Goal: Task Accomplishment & Management: Complete application form

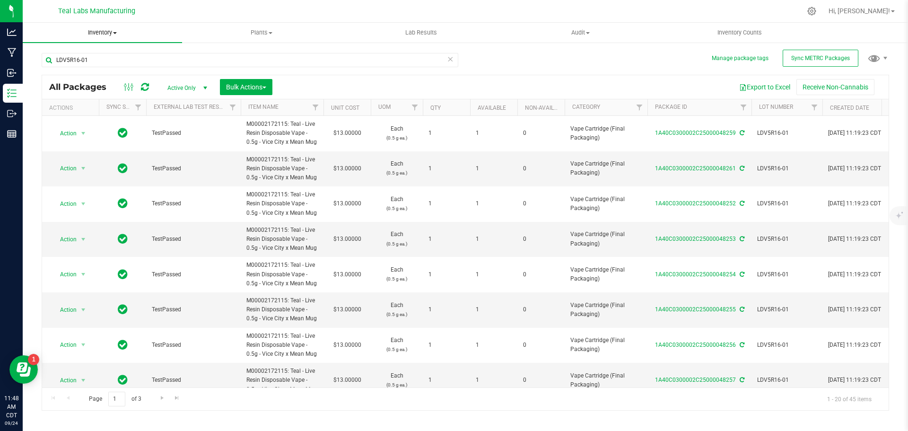
scroll to position [378, 0]
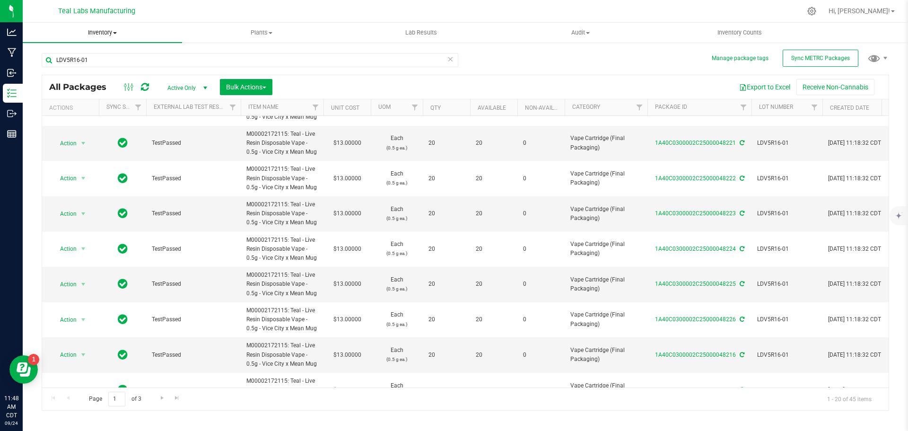
click at [113, 34] on span "Inventory" at bounding box center [102, 32] width 159 height 9
click at [90, 116] on span "From bill of materials" at bounding box center [66, 114] width 86 height 8
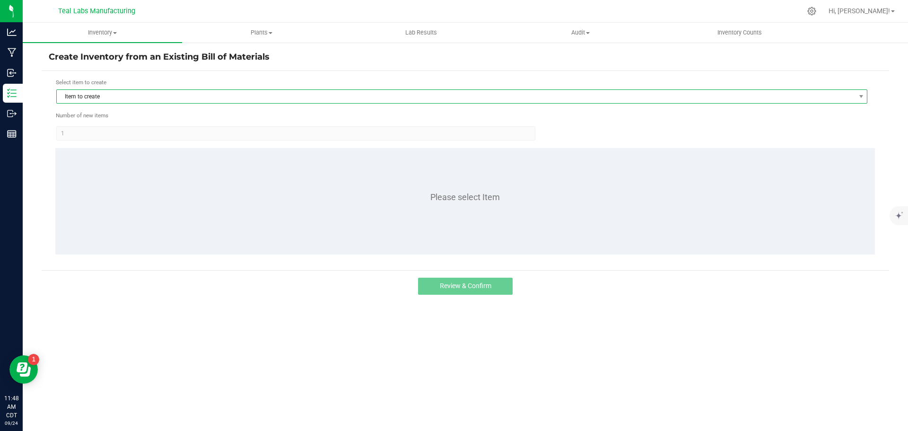
click at [153, 97] on span "Item to create" at bounding box center [456, 96] width 799 height 13
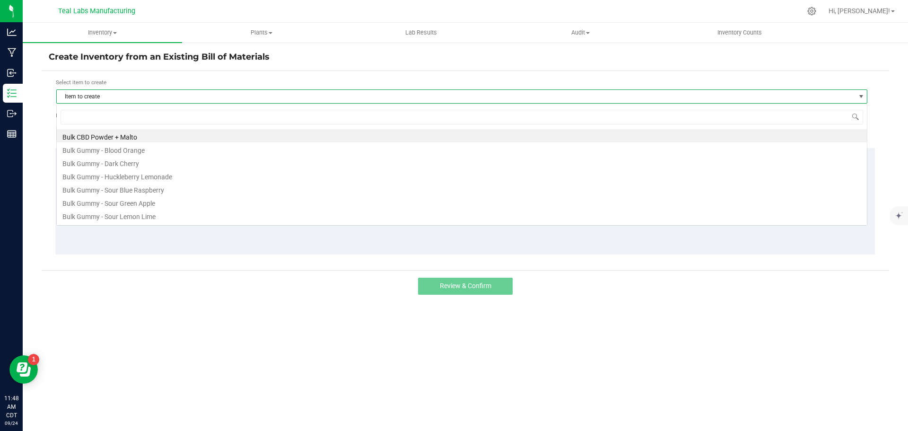
scroll to position [14, 811]
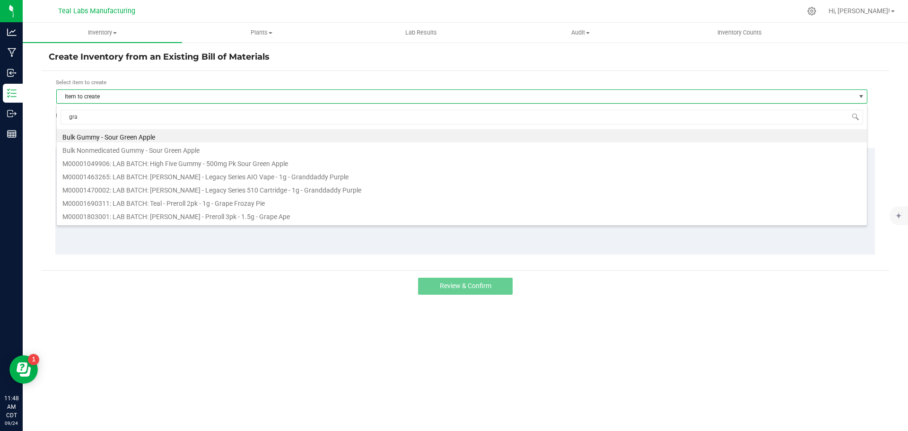
type input "gran"
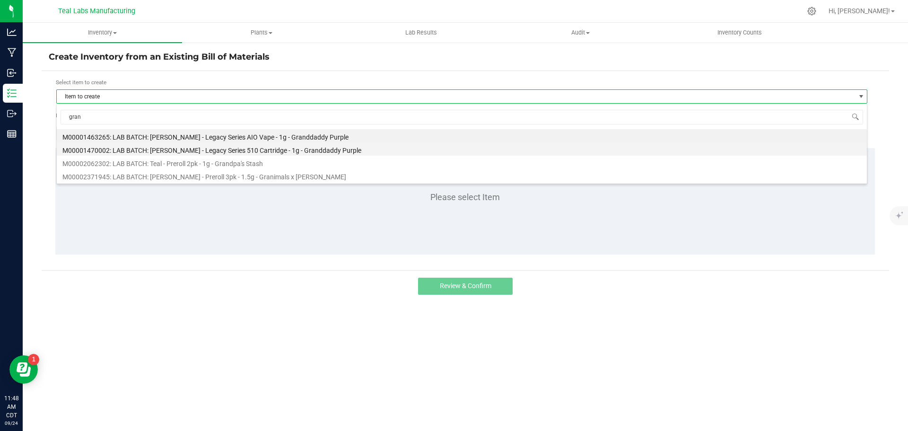
click at [255, 153] on li "M00001470002: LAB BATCH: [PERSON_NAME] - Legacy Series 510 Cartridge - 1g - Gra…" at bounding box center [462, 148] width 810 height 13
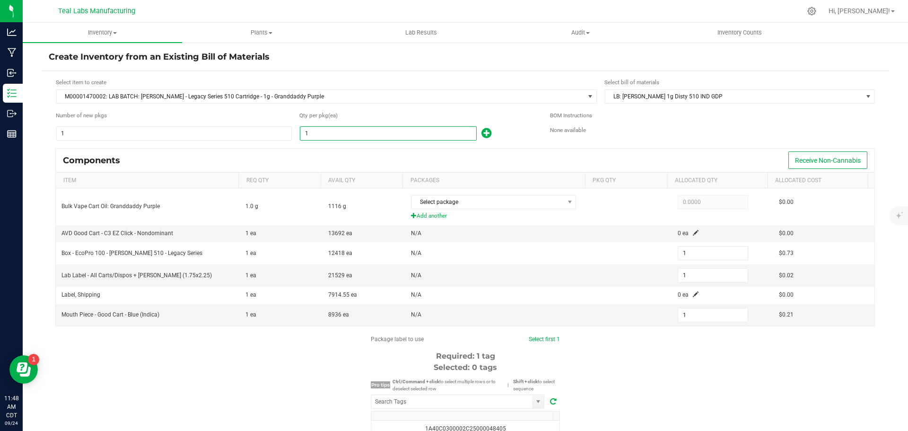
click at [323, 130] on input "1" at bounding box center [388, 133] width 176 height 13
type input "10"
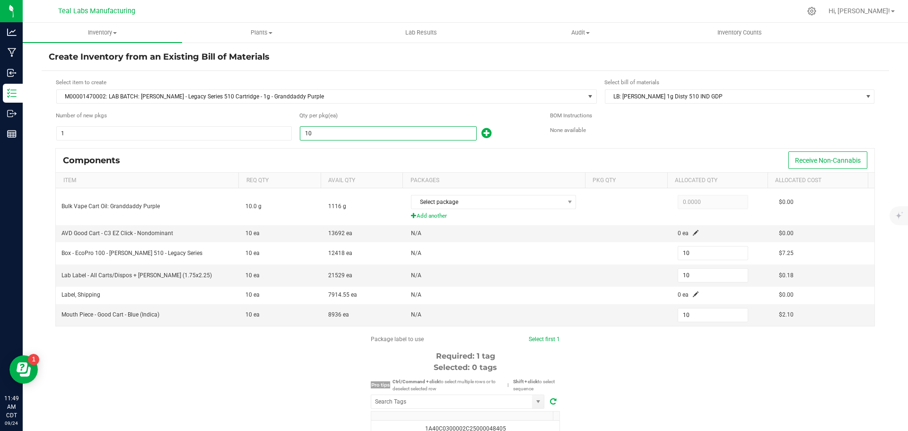
type input "105"
type input "1057"
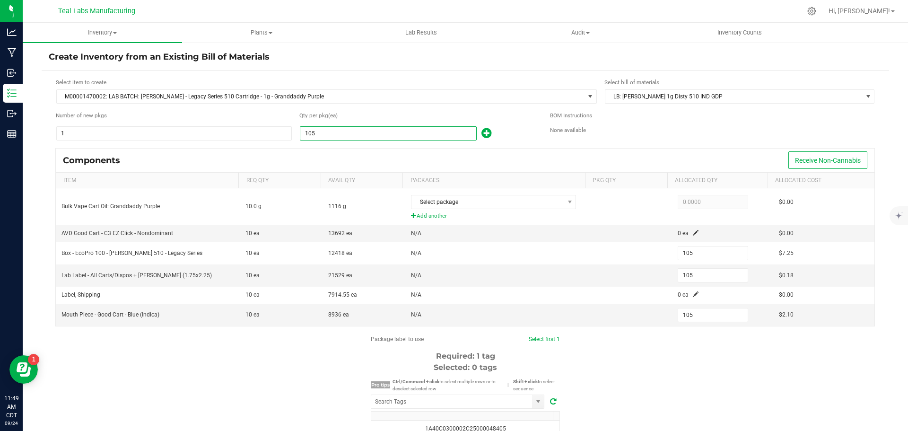
type input "1,057"
click at [337, 160] on div "Components Receive Non-Cannabis" at bounding box center [465, 161] width 819 height 24
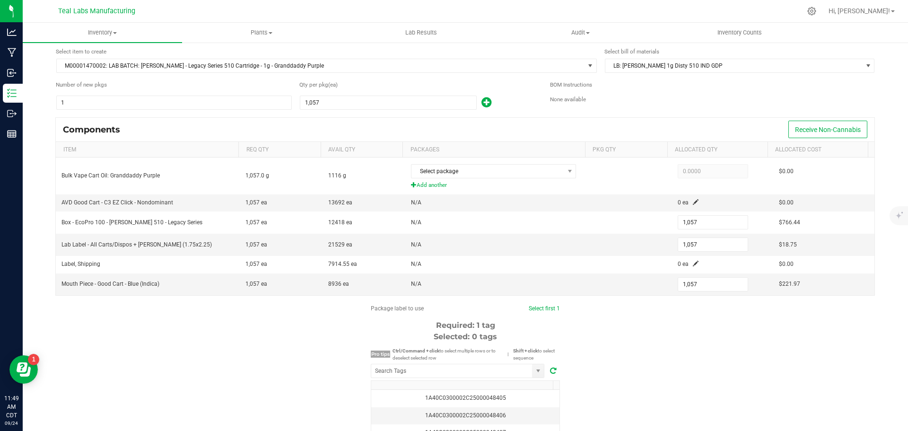
scroll to position [47, 0]
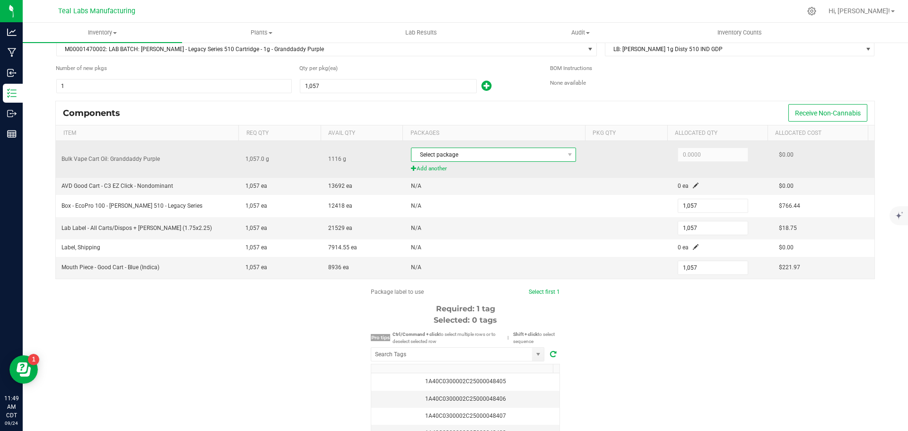
click at [536, 154] on span "Select package" at bounding box center [488, 154] width 152 height 13
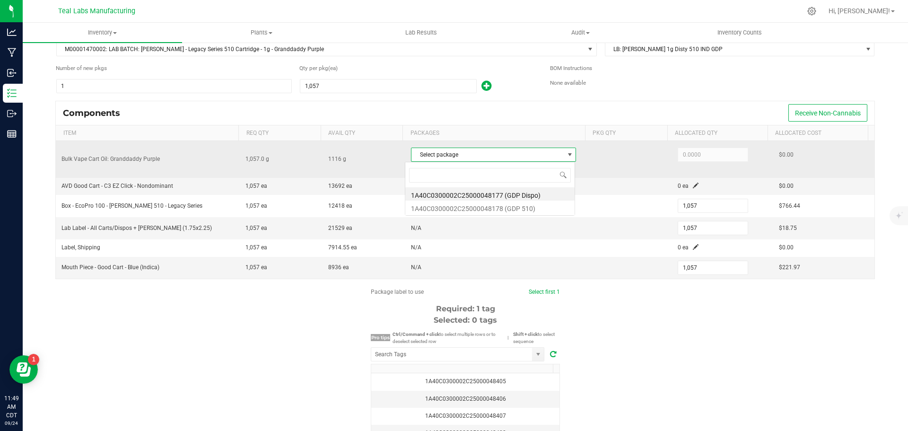
scroll to position [14, 162]
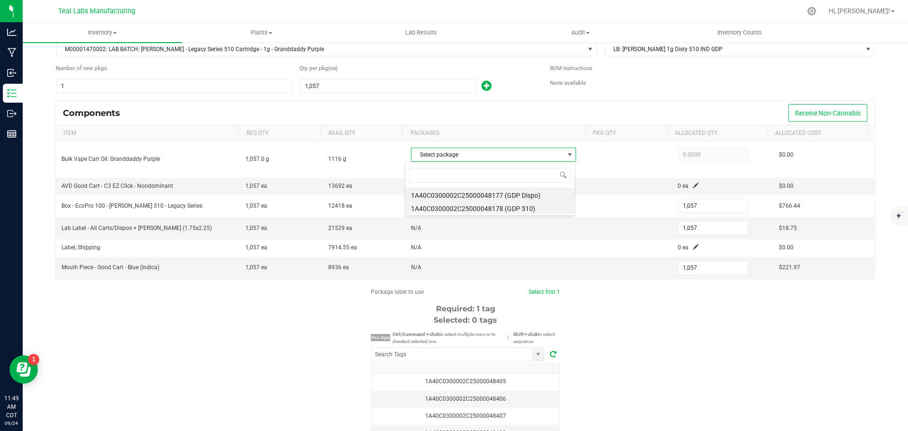
click at [512, 210] on li "1A40C0300002C25000048178 (GDP 510)" at bounding box center [489, 207] width 169 height 13
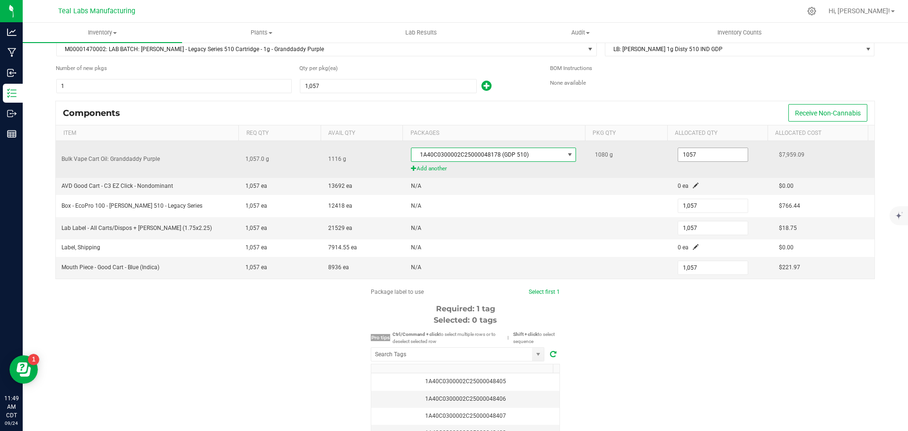
click at [695, 158] on input "1057" at bounding box center [713, 154] width 70 height 13
type input "1,080.0000"
click at [644, 160] on div "1080 g" at bounding box center [630, 154] width 71 height 19
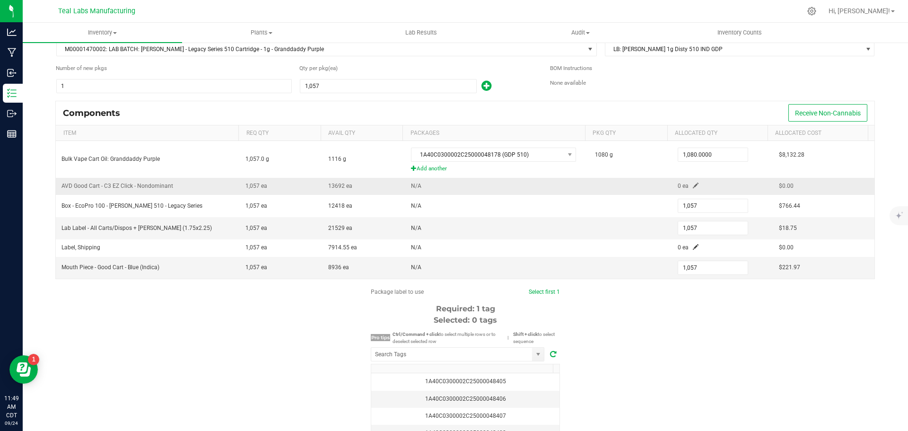
click at [693, 185] on span at bounding box center [696, 186] width 6 height 6
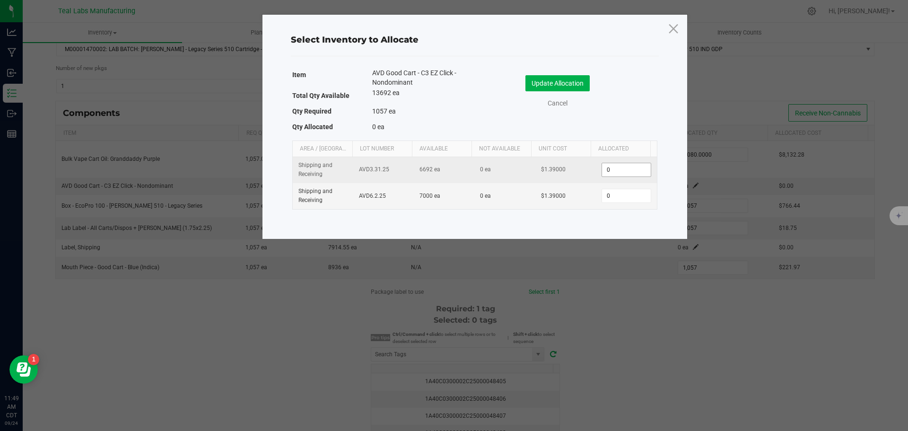
click at [606, 172] on input "0" at bounding box center [626, 169] width 48 height 13
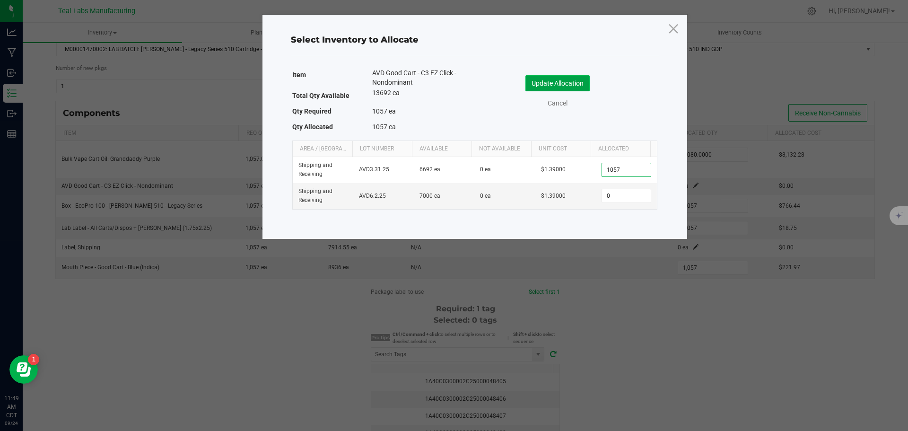
type input "1,057"
click at [567, 82] on button "Update Allocation" at bounding box center [558, 83] width 64 height 16
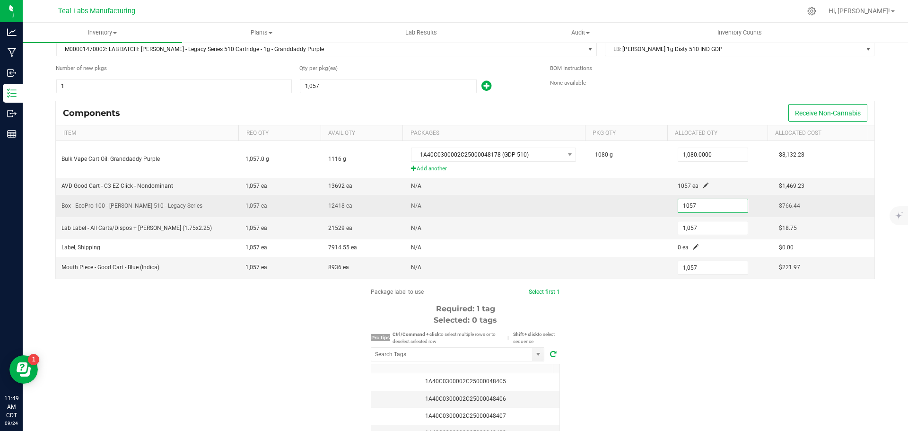
click at [678, 205] on input "1057" at bounding box center [713, 205] width 70 height 13
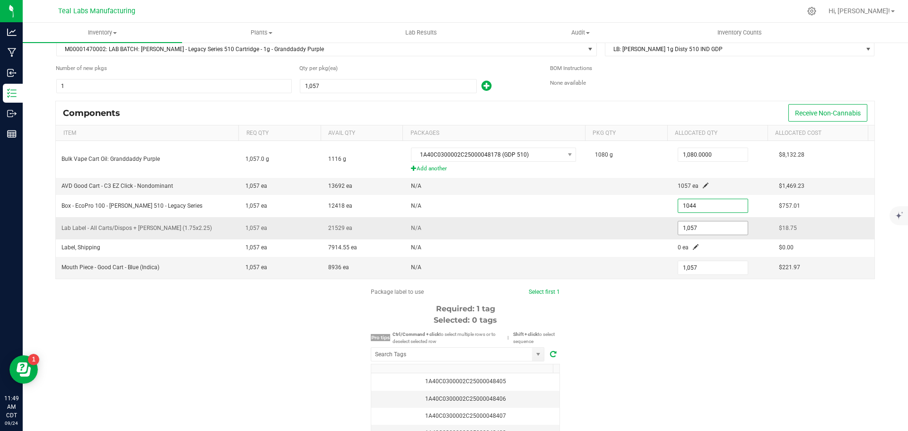
type input "1,044"
click at [679, 230] on input "1057" at bounding box center [713, 227] width 70 height 13
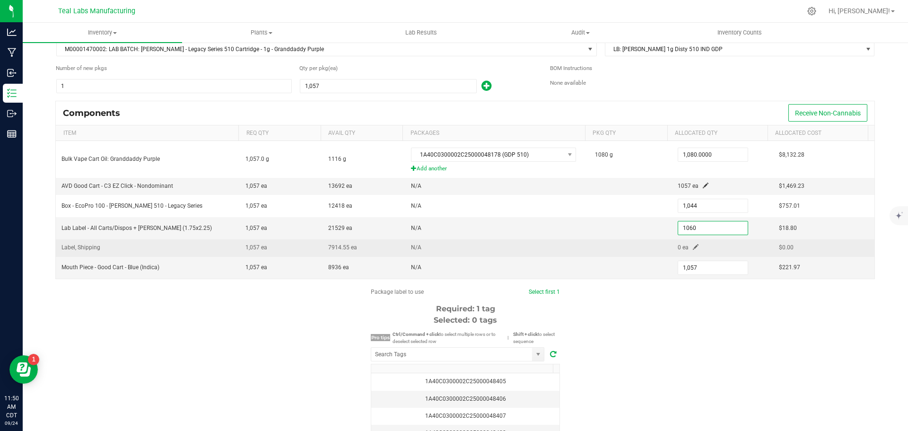
type input "1,060"
click at [693, 248] on span at bounding box center [696, 247] width 6 height 6
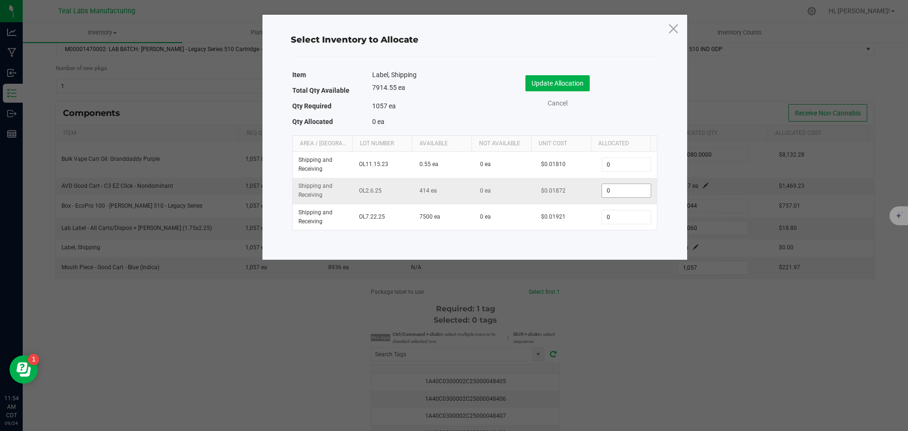
click at [617, 193] on input "0" at bounding box center [626, 190] width 48 height 13
type input "52"
click at [565, 81] on button "Update Allocation" at bounding box center [558, 83] width 64 height 16
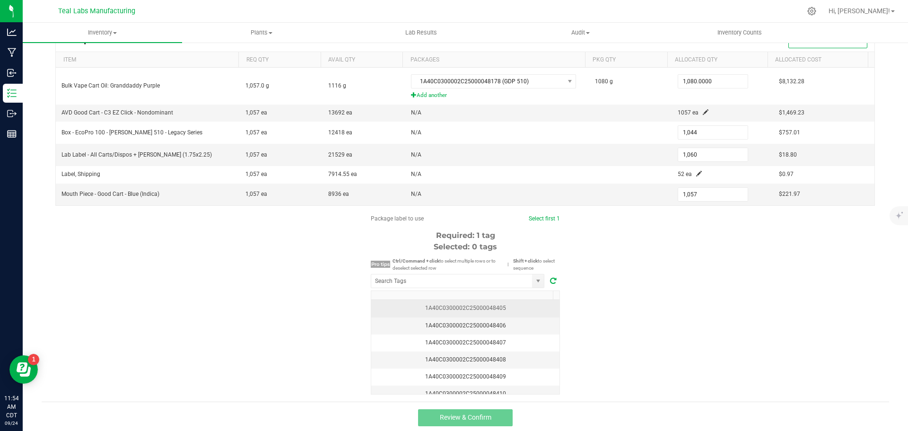
scroll to position [123, 0]
click at [499, 305] on div "1A40C0300002C25000048405" at bounding box center [465, 305] width 177 height 9
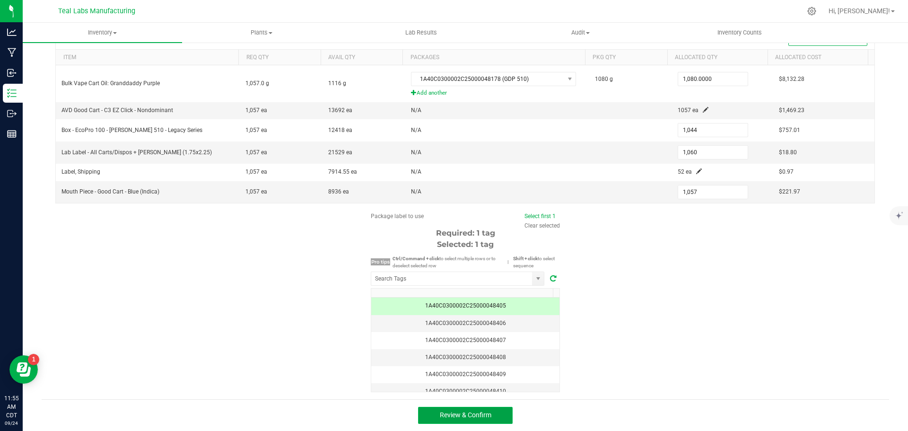
click at [500, 414] on button "Review & Confirm" at bounding box center [465, 415] width 95 height 17
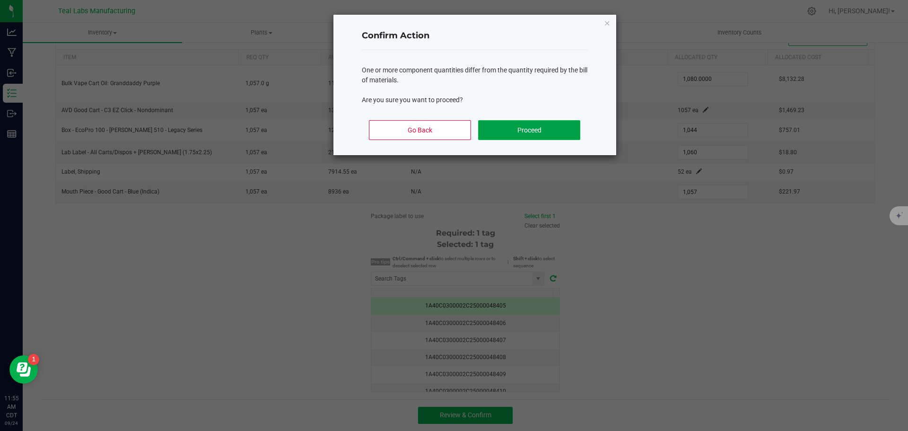
click at [518, 132] on button "Proceed" at bounding box center [529, 130] width 102 height 20
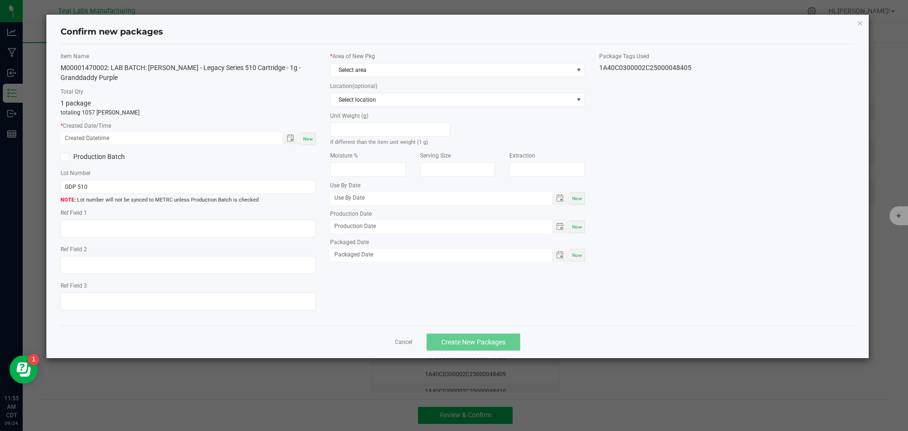
click at [312, 140] on span "Now" at bounding box center [308, 138] width 10 height 5
type input "[DATE] 11:55 AM"
click at [64, 157] on icon at bounding box center [64, 157] width 6 height 0
click at [0, 0] on input "Production Batch" at bounding box center [0, 0] width 0 height 0
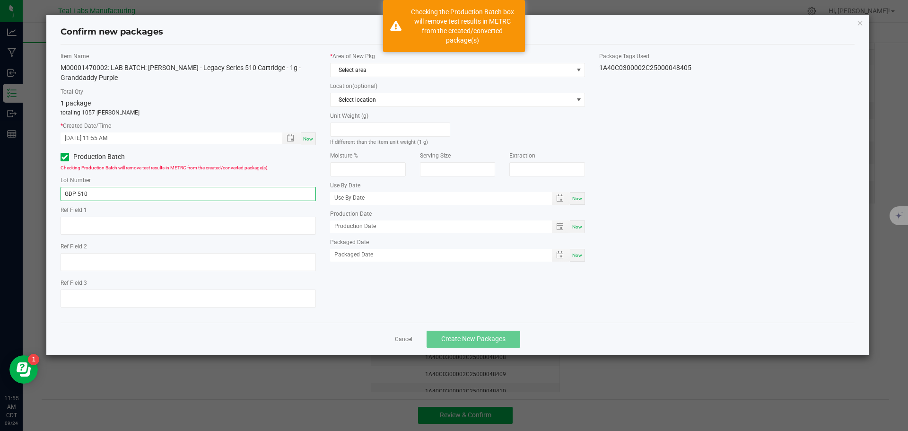
click at [100, 192] on input "GDP 510" at bounding box center [188, 194] width 255 height 14
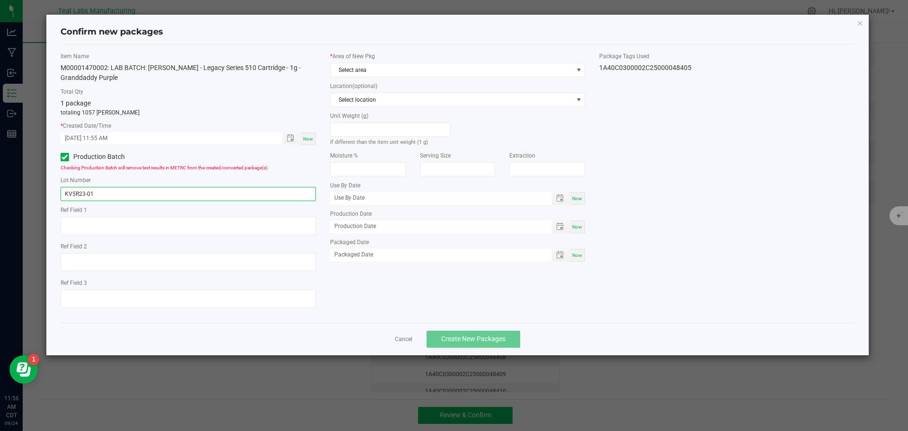
click at [100, 192] on input "KV5R23-01" at bounding box center [188, 194] width 255 height 14
type input "KV5R23-01"
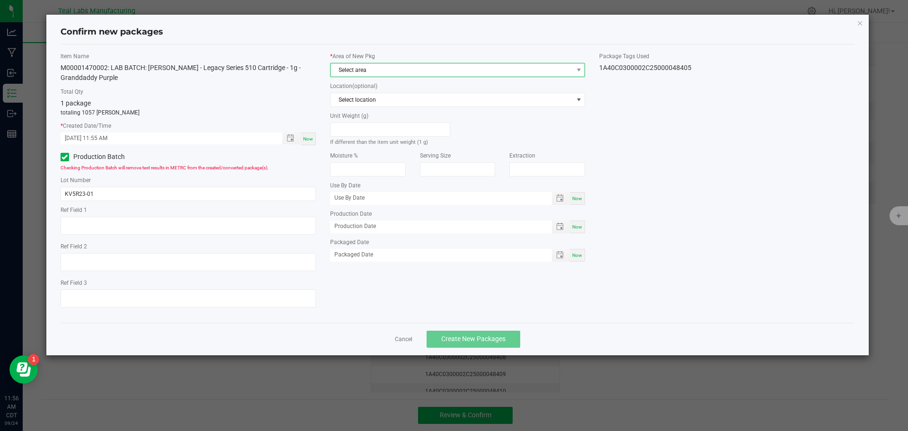
click at [428, 70] on span "Select area" at bounding box center [452, 69] width 243 height 13
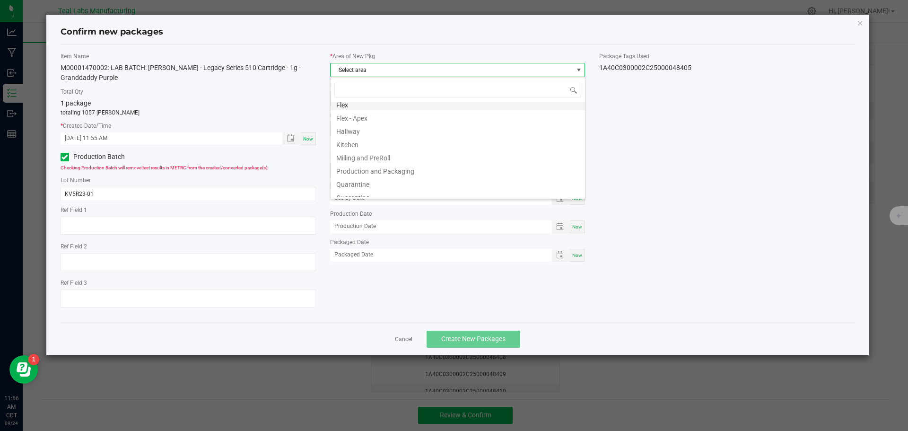
scroll to position [47, 0]
click at [393, 156] on li "Production and Packaging" at bounding box center [458, 154] width 255 height 13
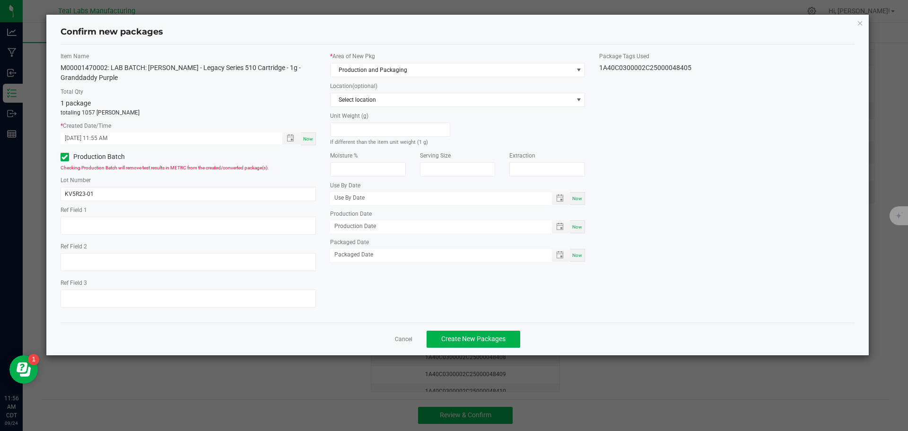
click at [725, 248] on div "Item Name M00001470002: LAB BATCH: [PERSON_NAME] - Legacy Series 510 Cartridge …" at bounding box center [457, 183] width 809 height 263
click at [479, 339] on span "Create New Packages" at bounding box center [473, 339] width 64 height 8
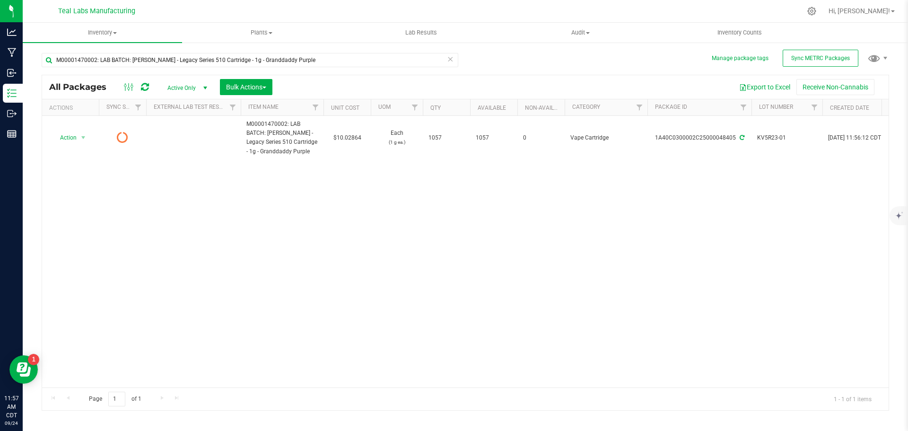
click at [347, 235] on div "Action Action Edit attributes Global inventory Lock package Print package label…" at bounding box center [465, 252] width 847 height 272
click at [814, 56] on span "Sync METRC Packages" at bounding box center [820, 58] width 59 height 7
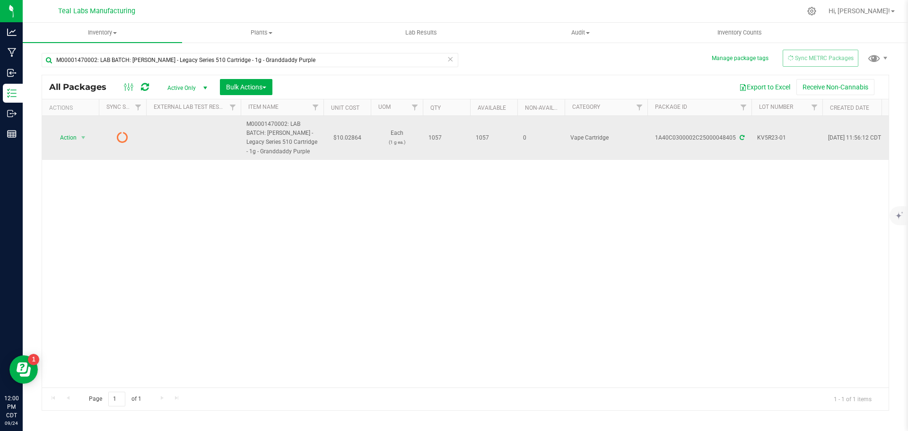
drag, startPoint x: 266, startPoint y: 134, endPoint x: 323, endPoint y: 208, distance: 93.4
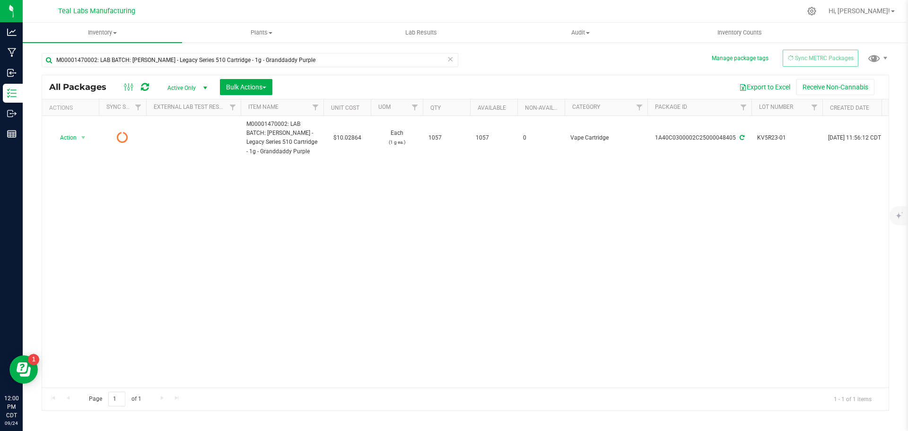
click at [317, 154] on span "M00001470002: LAB BATCH: [PERSON_NAME] - Legacy Series 510 Cartridge - 1g - Gra…" at bounding box center [281, 138] width 71 height 36
copy span "[PERSON_NAME] - Legacy Series 510 Cartridge - 1g - Granddaddy Purple"
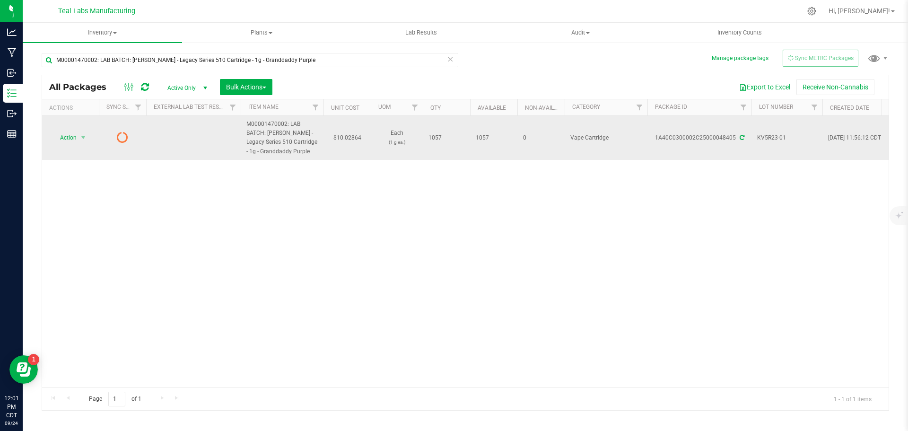
click at [762, 137] on span "KV5R23-01" at bounding box center [787, 137] width 60 height 9
click at [762, 137] on input "KV5R23-01" at bounding box center [785, 138] width 68 height 15
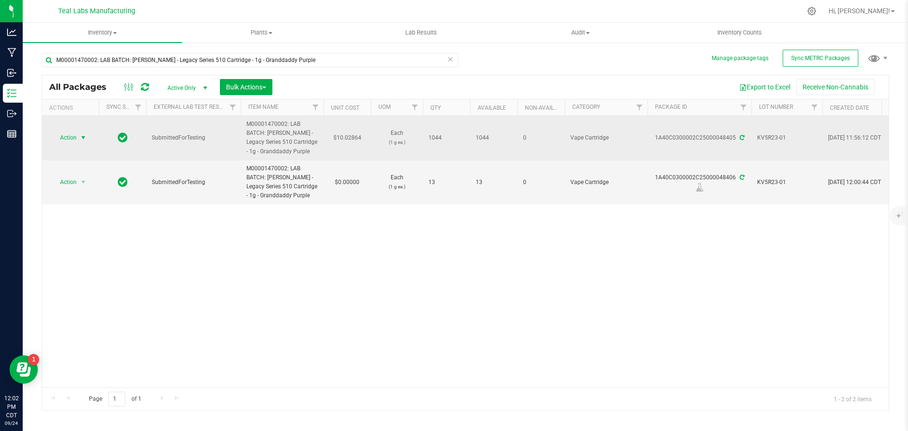
click at [84, 138] on span "select" at bounding box center [83, 138] width 8 height 8
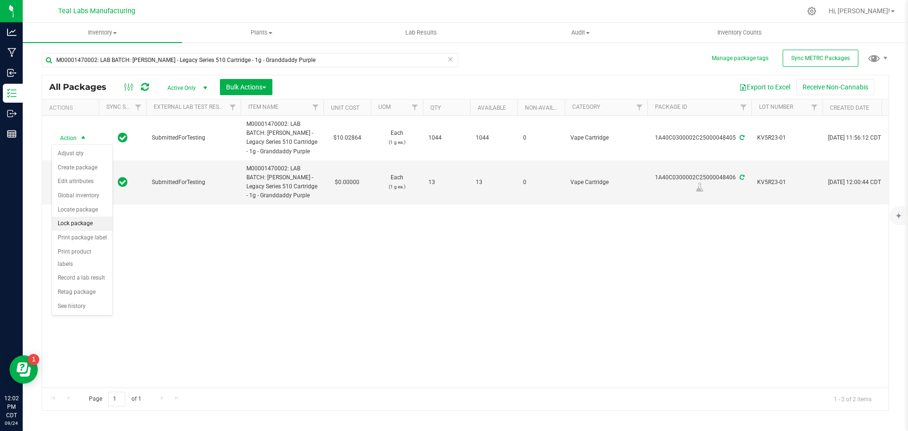
click at [69, 226] on li "Lock package" at bounding box center [82, 224] width 61 height 14
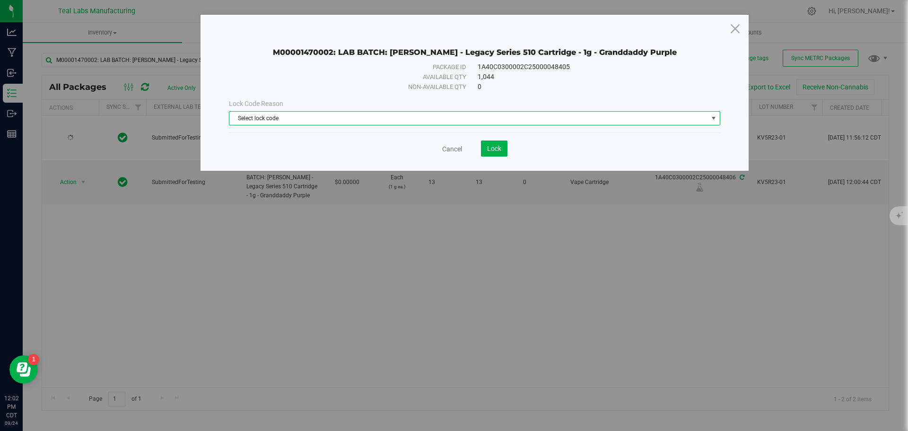
click at [338, 121] on span "Select lock code" at bounding box center [468, 118] width 479 height 13
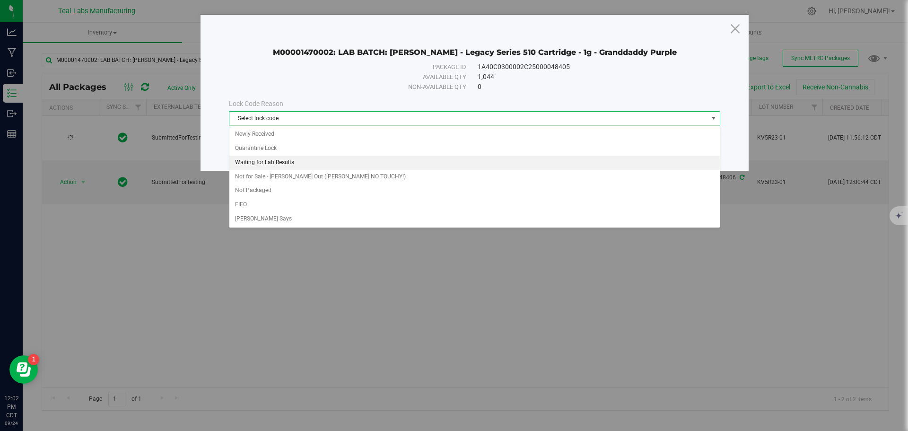
click at [298, 161] on li "Waiting for Lab Results" at bounding box center [474, 163] width 491 height 14
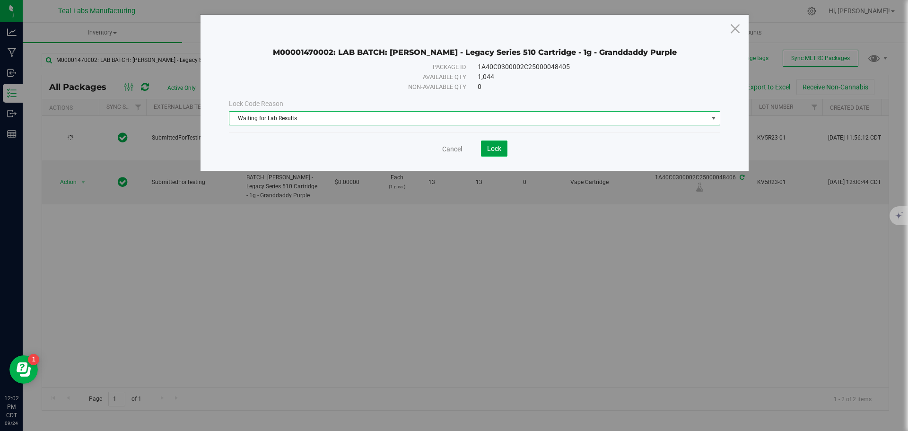
click at [492, 149] on span "Lock" at bounding box center [494, 149] width 14 height 8
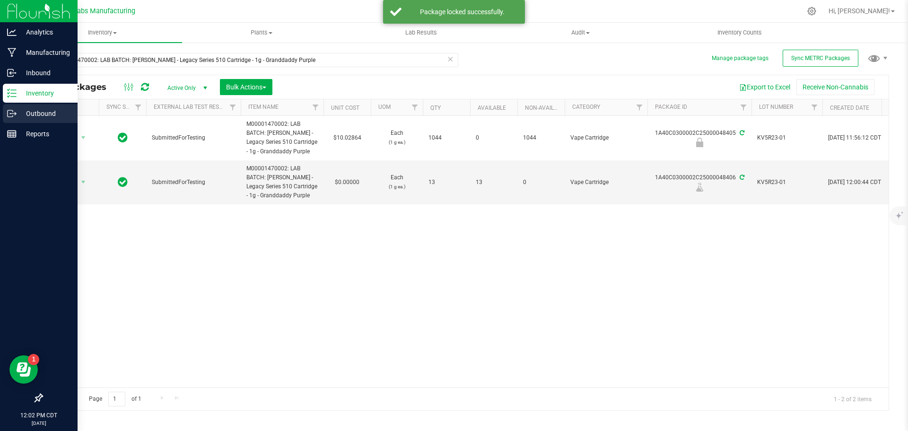
click at [13, 110] on icon at bounding box center [11, 113] width 9 height 9
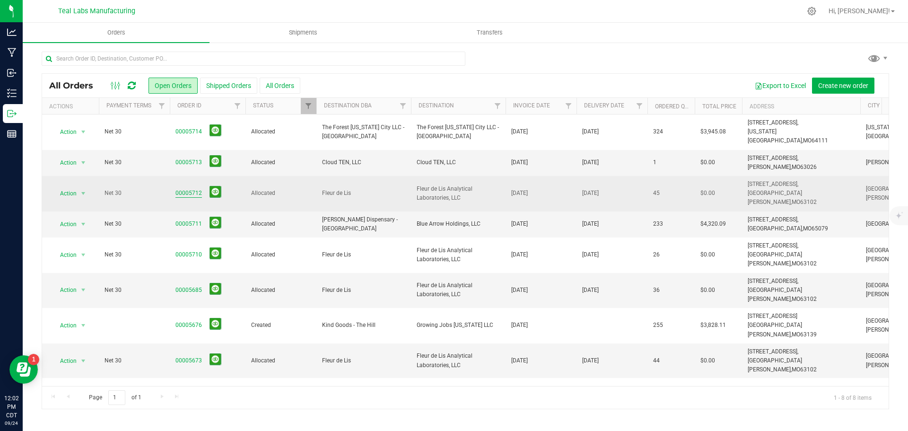
click at [188, 189] on link "00005712" at bounding box center [189, 193] width 26 height 9
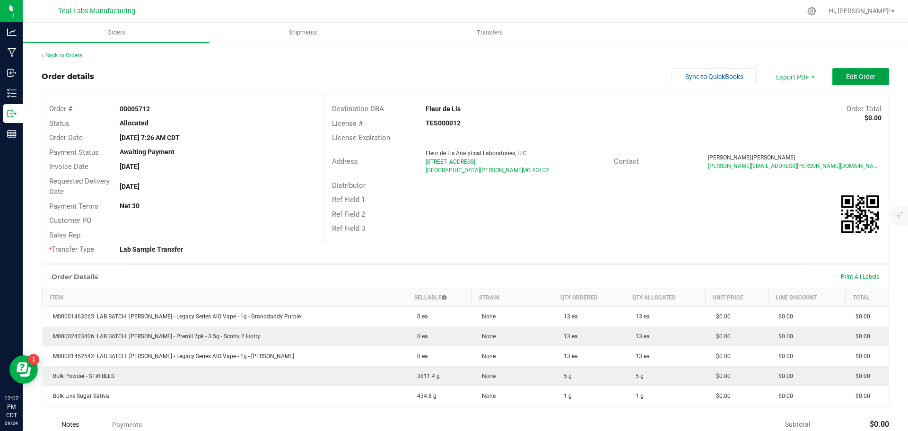
click at [853, 77] on span "Edit Order" at bounding box center [860, 77] width 29 height 8
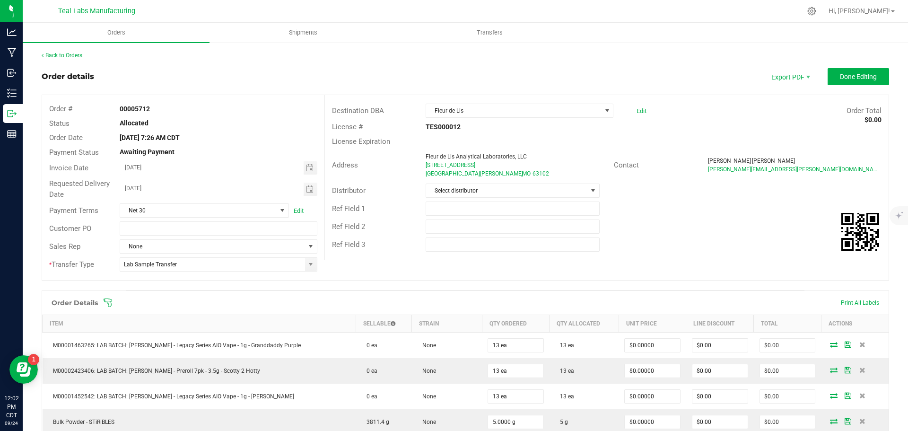
click at [106, 303] on icon at bounding box center [107, 302] width 9 height 9
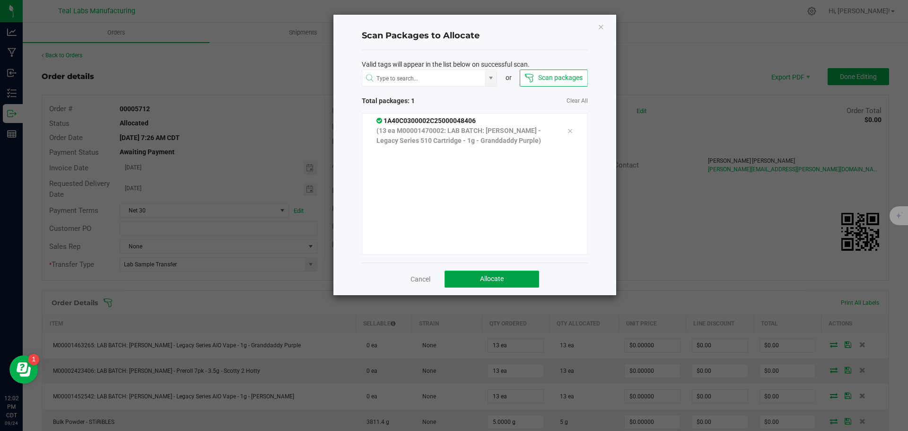
click at [499, 282] on span "Allocate" at bounding box center [492, 279] width 24 height 8
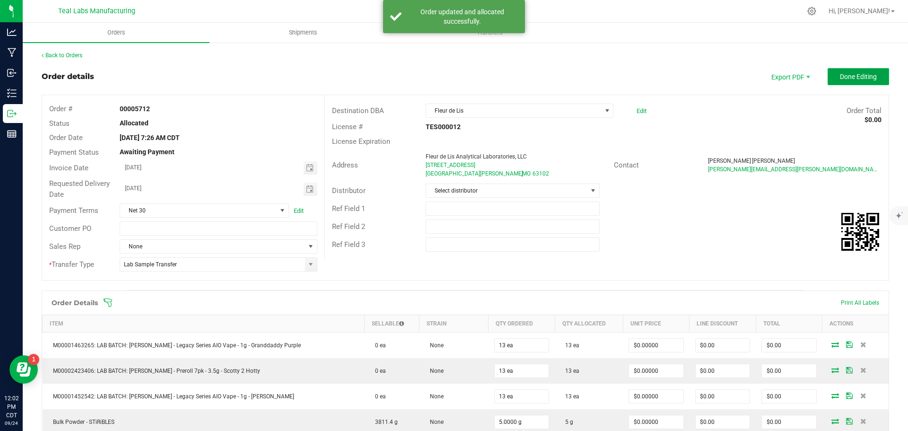
click at [852, 74] on span "Done Editing" at bounding box center [858, 77] width 37 height 8
